Goal: Ask a question

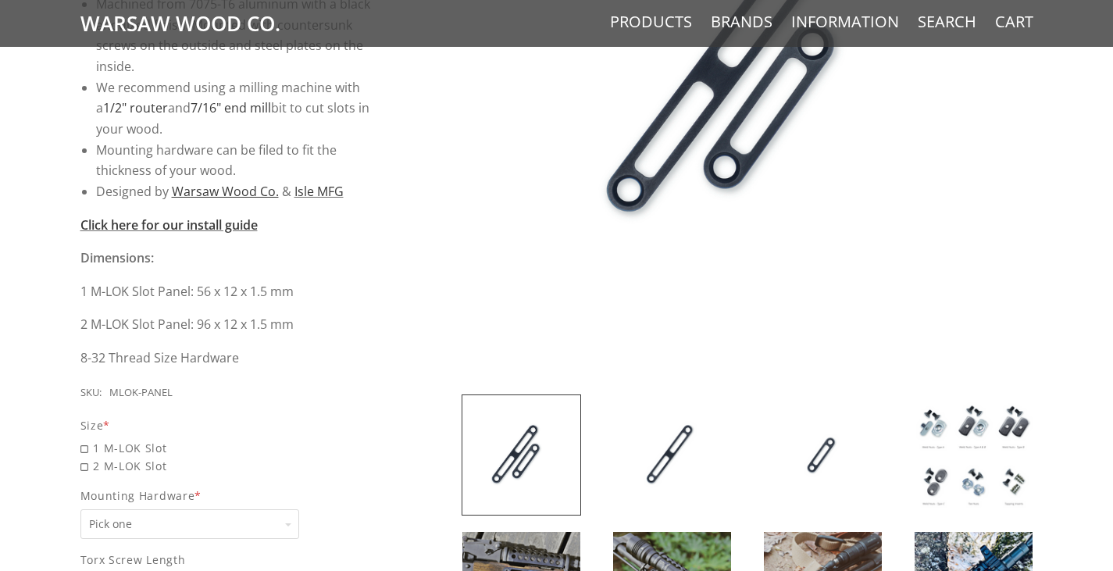
scroll to position [547, 0]
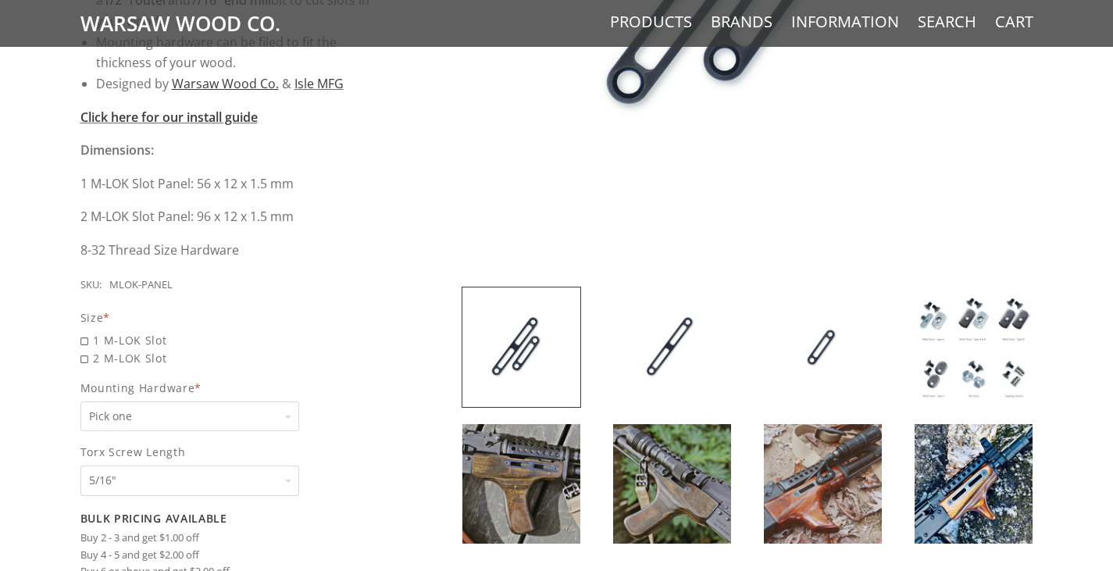
click at [685, 350] on img at bounding box center [672, 346] width 118 height 119
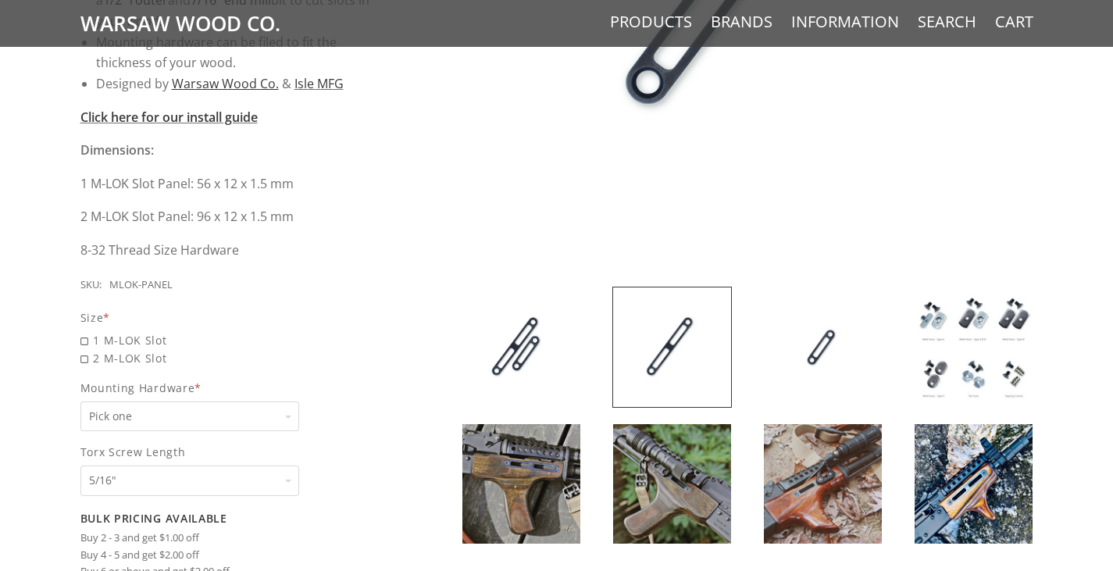
click at [807, 351] on img at bounding box center [823, 346] width 118 height 119
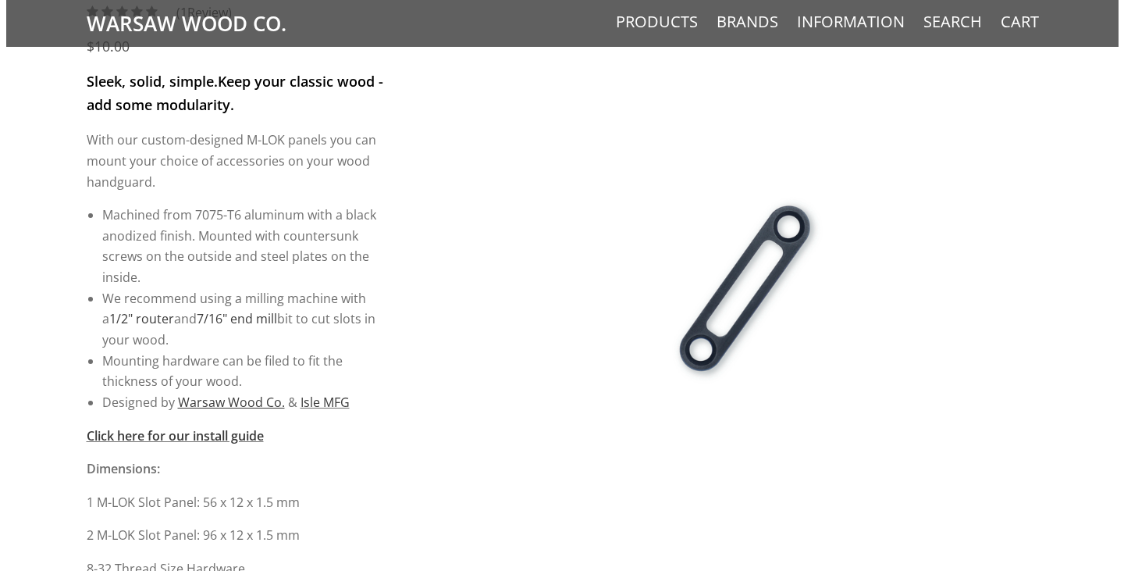
scroll to position [0, 0]
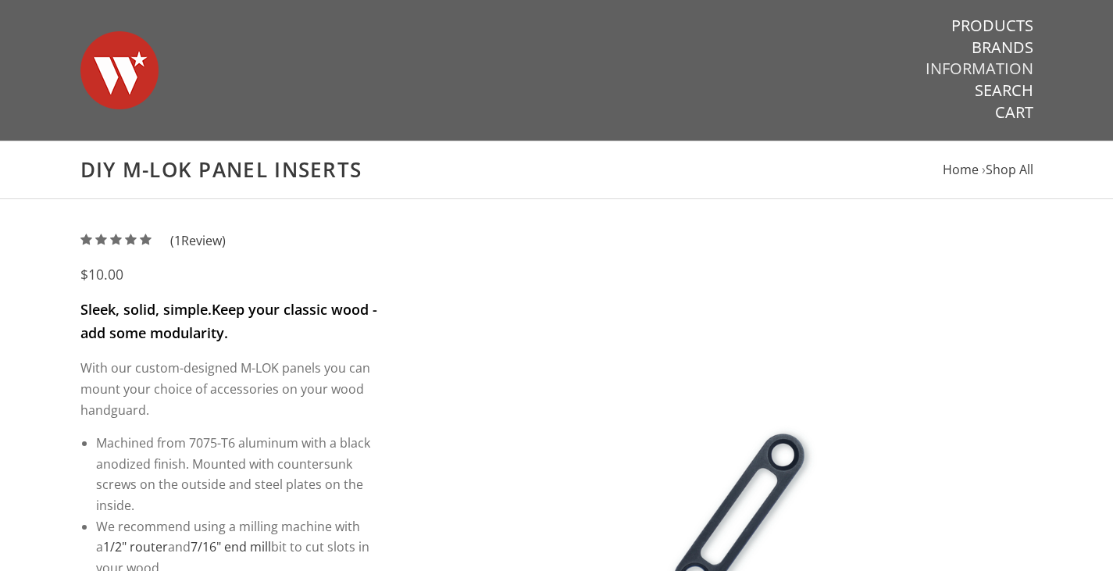
click at [958, 62] on link "Information" at bounding box center [979, 69] width 108 height 20
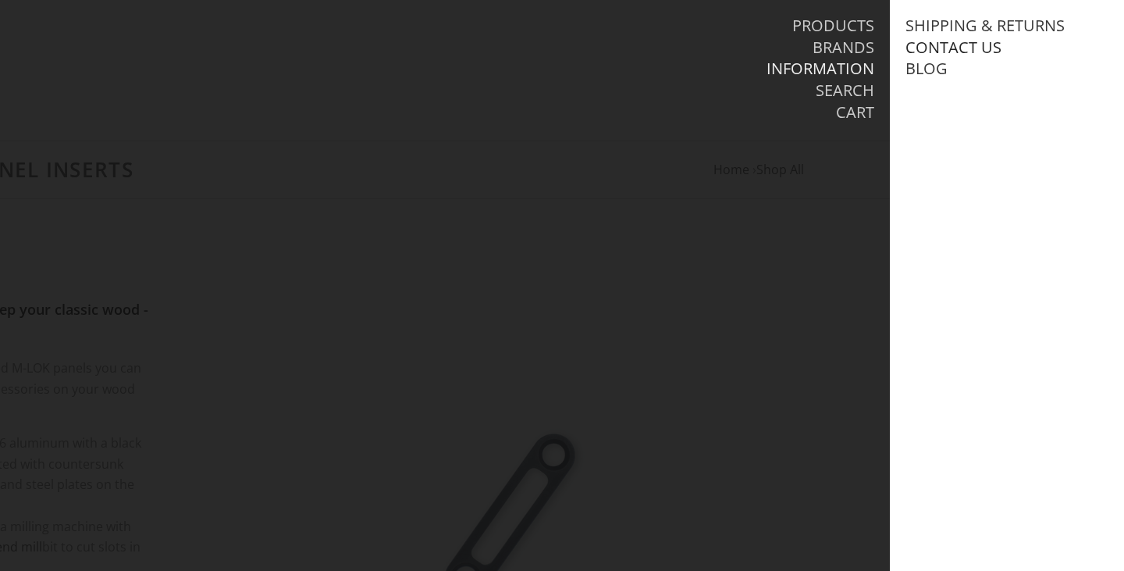
click at [962, 45] on link "Contact Us" at bounding box center [954, 47] width 96 height 20
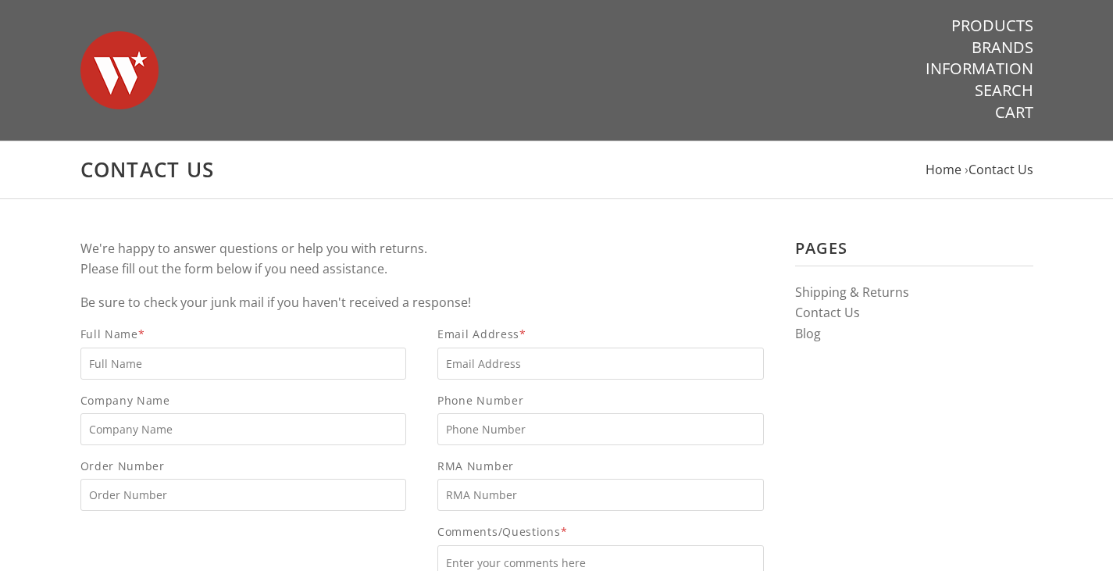
click at [216, 359] on input "Full Name *" at bounding box center [243, 363] width 326 height 32
type input "[PERSON_NAME]"
type input "4168048911"
click at [463, 360] on input "Email Address *" at bounding box center [600, 363] width 326 height 32
type input "[EMAIL_ADDRESS][DOMAIN_NAME]"
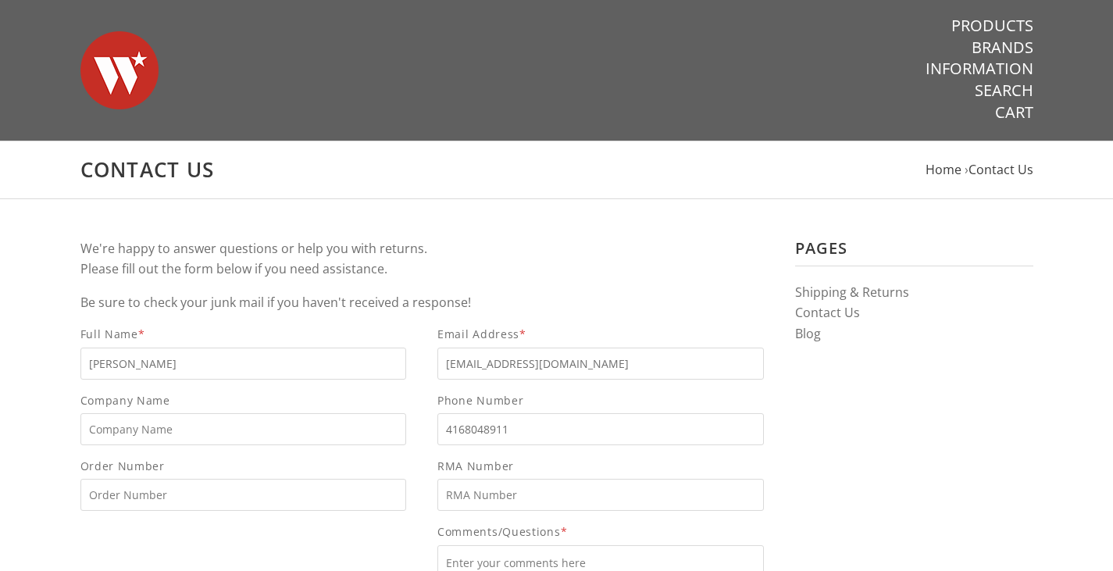
click at [498, 298] on p "Be sure to check your junk mail if you haven't received a response!" at bounding box center [421, 302] width 683 height 21
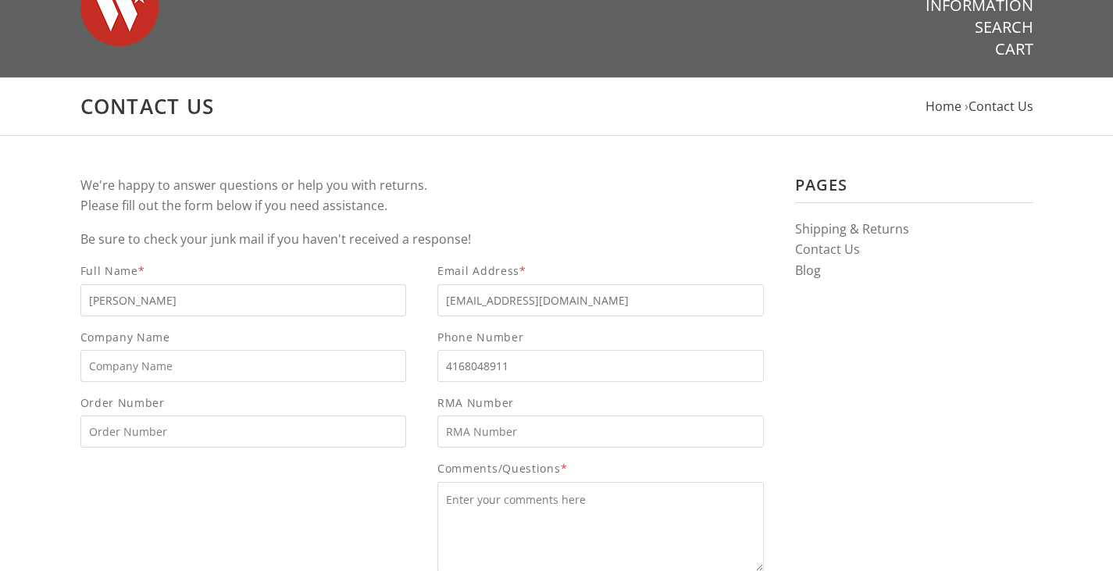
scroll to position [156, 0]
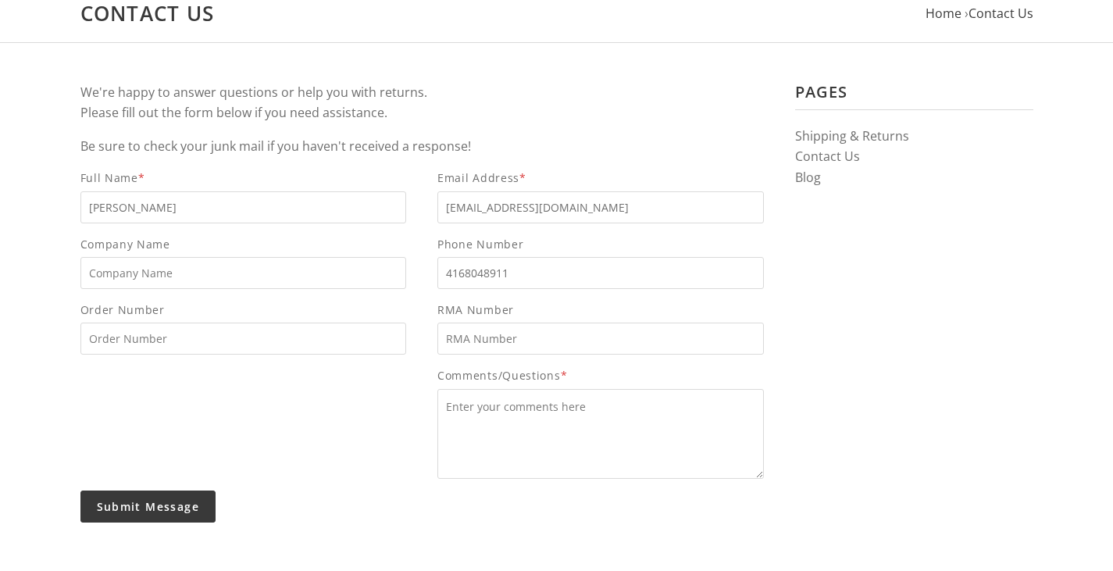
click at [479, 401] on textarea "Comments/Questions *" at bounding box center [600, 434] width 326 height 90
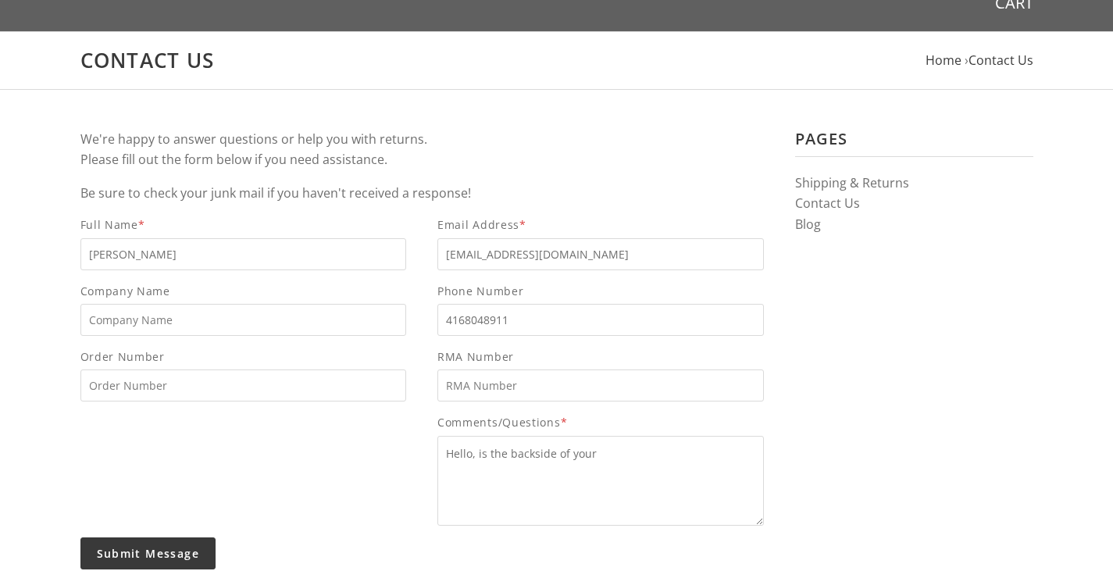
scroll to position [78, 0]
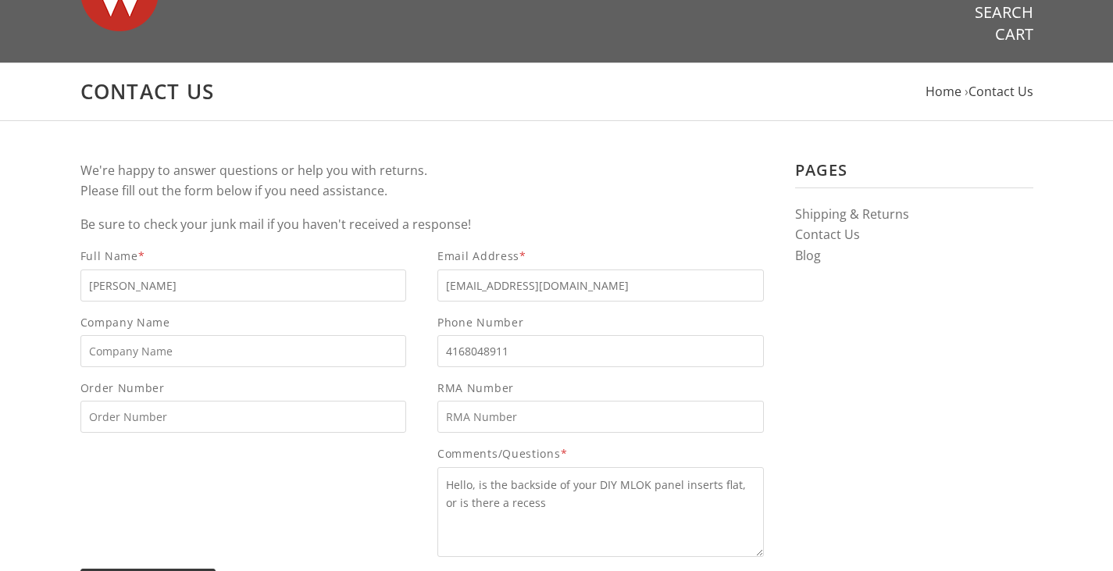
click at [602, 504] on textarea "Hello, is the backside of your DIY MLOK panel inserts flat, or is there a recess" at bounding box center [600, 512] width 326 height 90
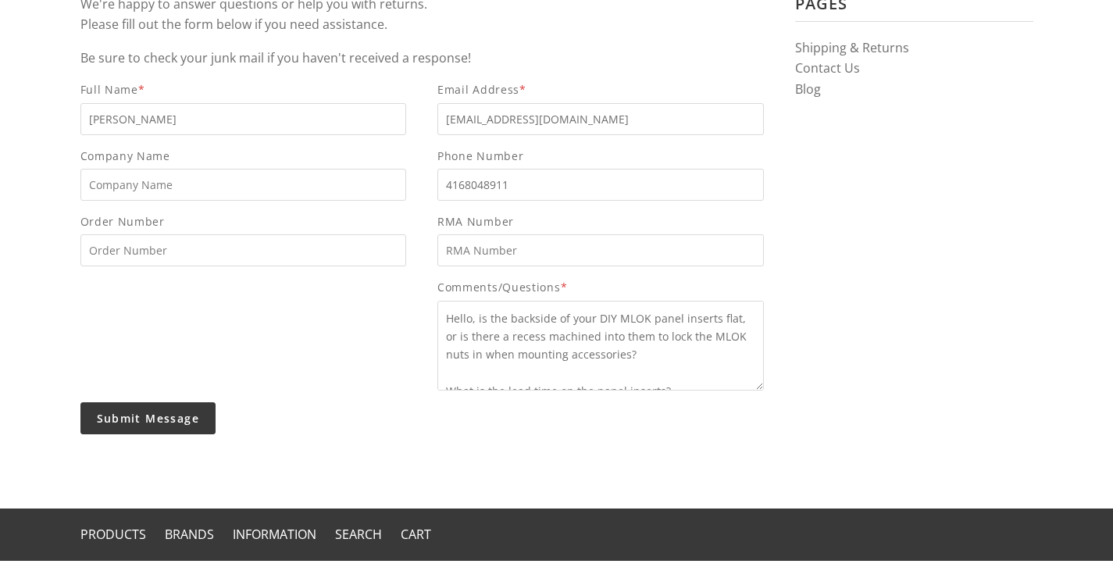
scroll to position [390, 0]
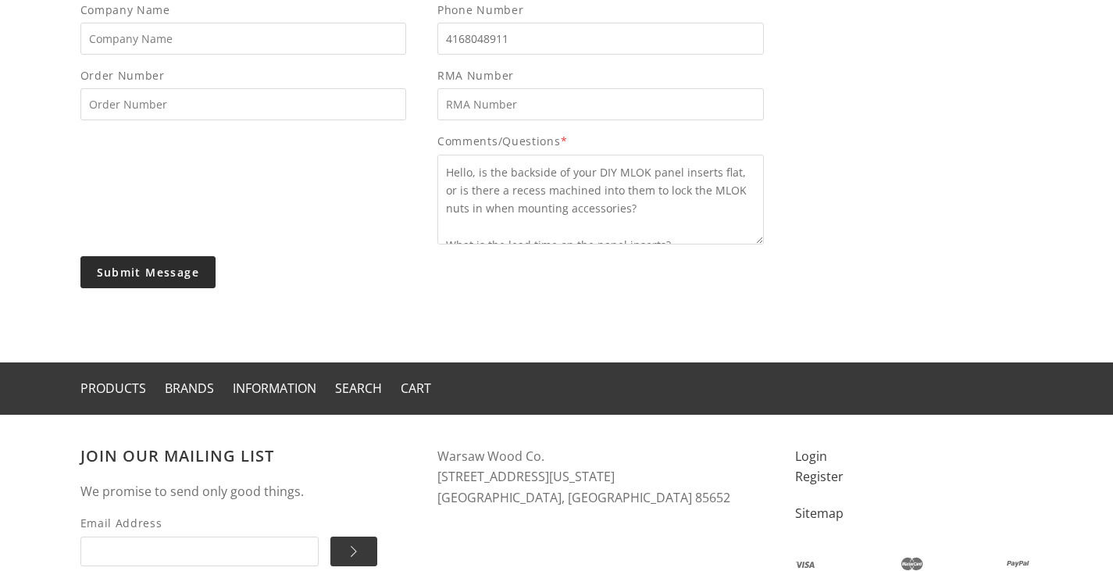
type textarea "Hello, is the backside of your DIY MLOK panel inserts flat, or is there a reces…"
click at [105, 264] on input "Submit Message" at bounding box center [148, 272] width 136 height 32
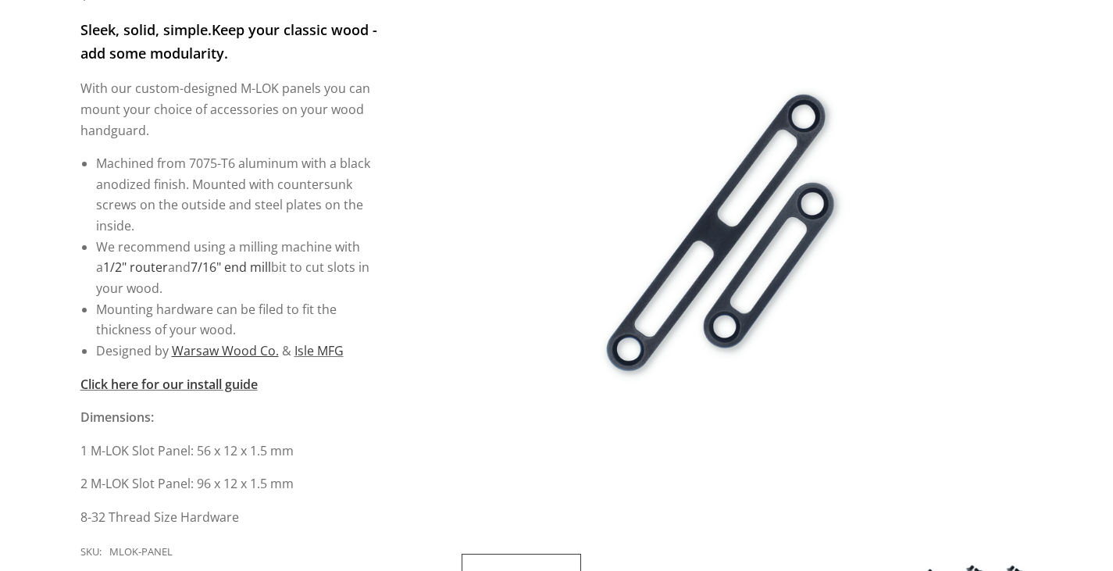
scroll to position [312, 0]
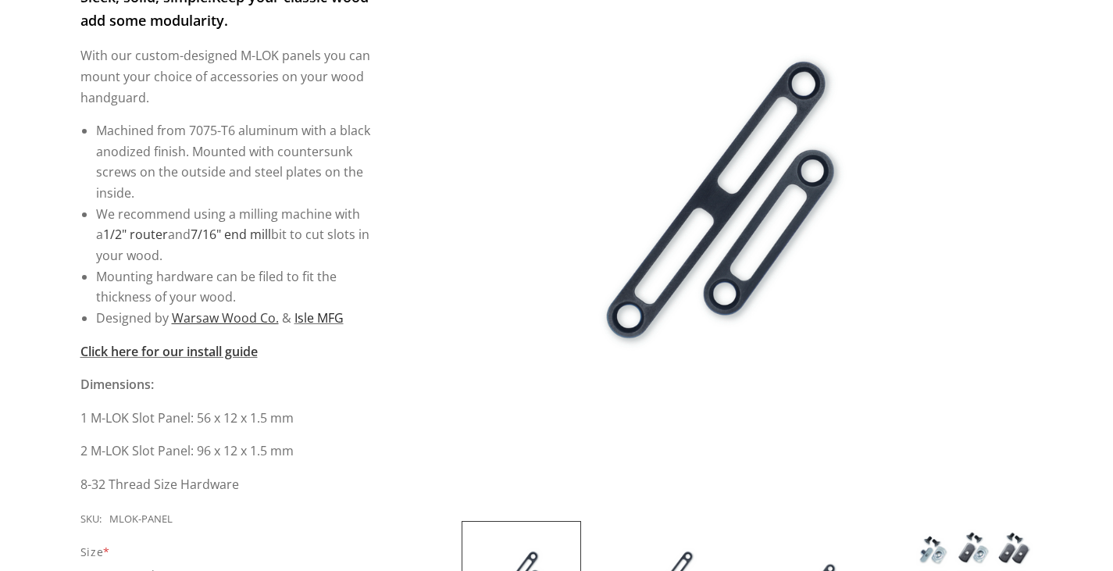
click at [322, 317] on link "Isle MFG" at bounding box center [318, 317] width 49 height 17
